Goal: Book appointment/travel/reservation

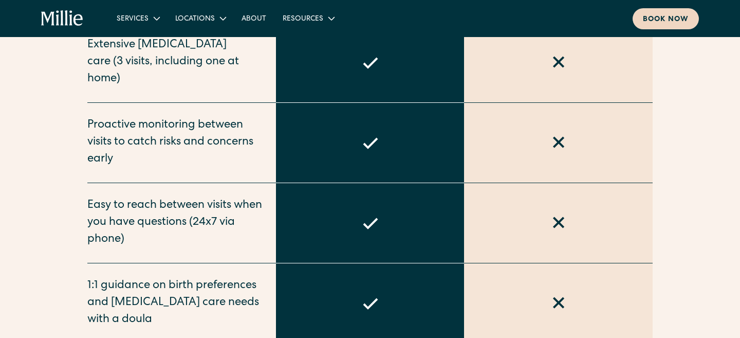
click at [641, 24] on link "Book now" at bounding box center [666, 18] width 66 height 21
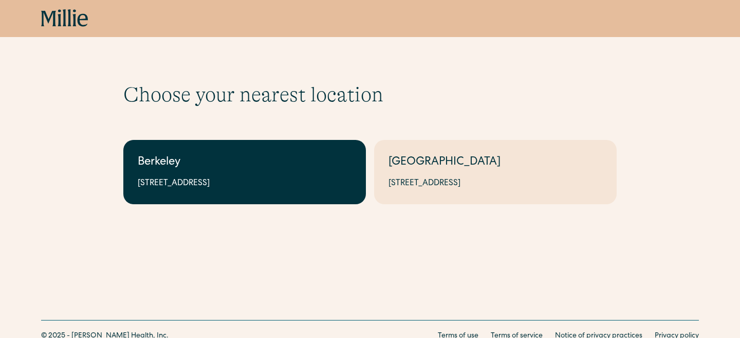
click at [260, 161] on div "Berkeley" at bounding box center [245, 162] width 214 height 17
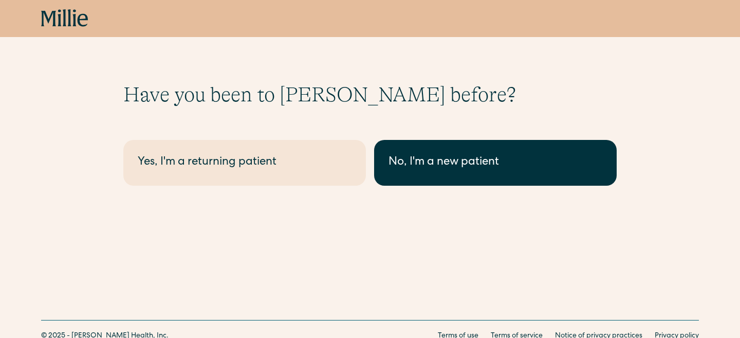
click at [444, 155] on div "No, I'm a new patient" at bounding box center [496, 162] width 214 height 17
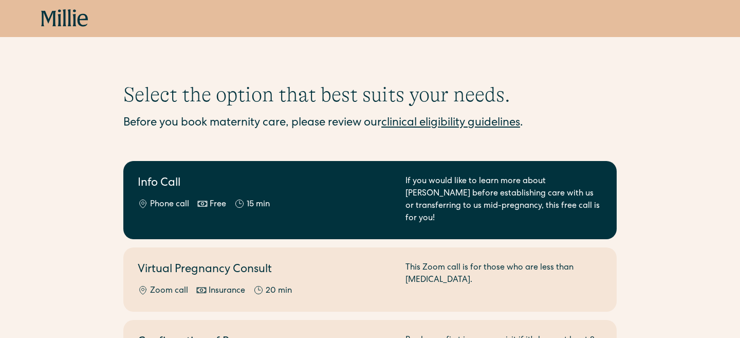
click at [431, 190] on div "If you would like to learn more about Millie before establishing care with us o…" at bounding box center [504, 199] width 197 height 49
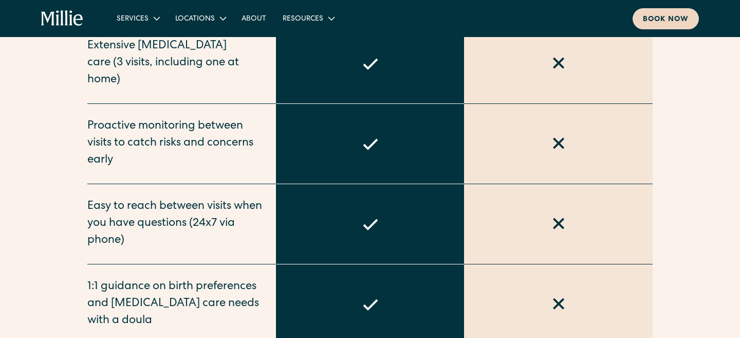
click at [661, 22] on div "Book now" at bounding box center [666, 19] width 46 height 11
